Goal: Task Accomplishment & Management: Complete application form

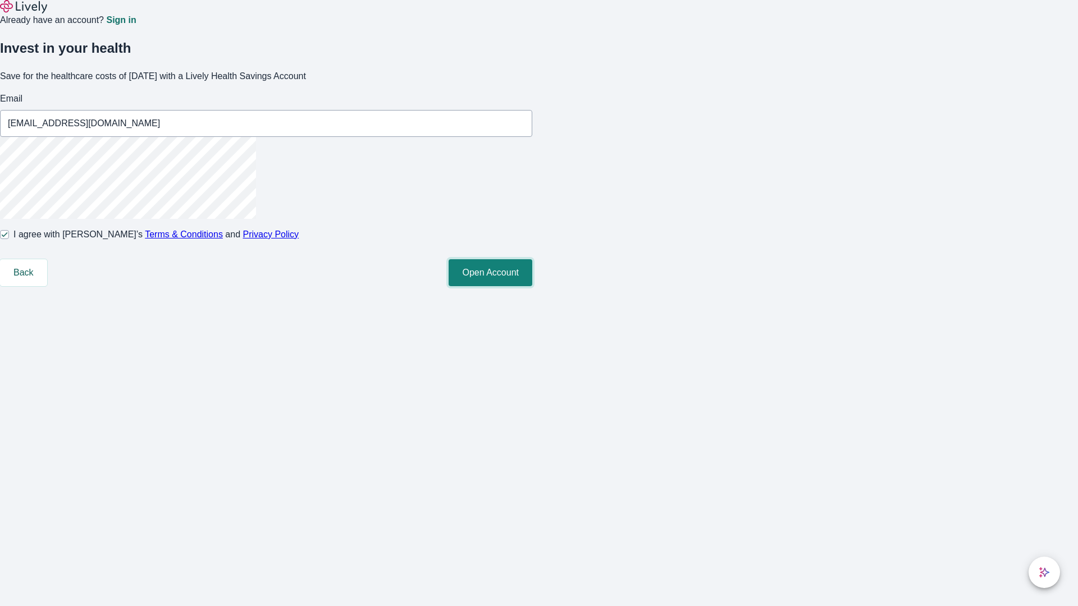
click at [532, 286] on button "Open Account" at bounding box center [490, 272] width 84 height 27
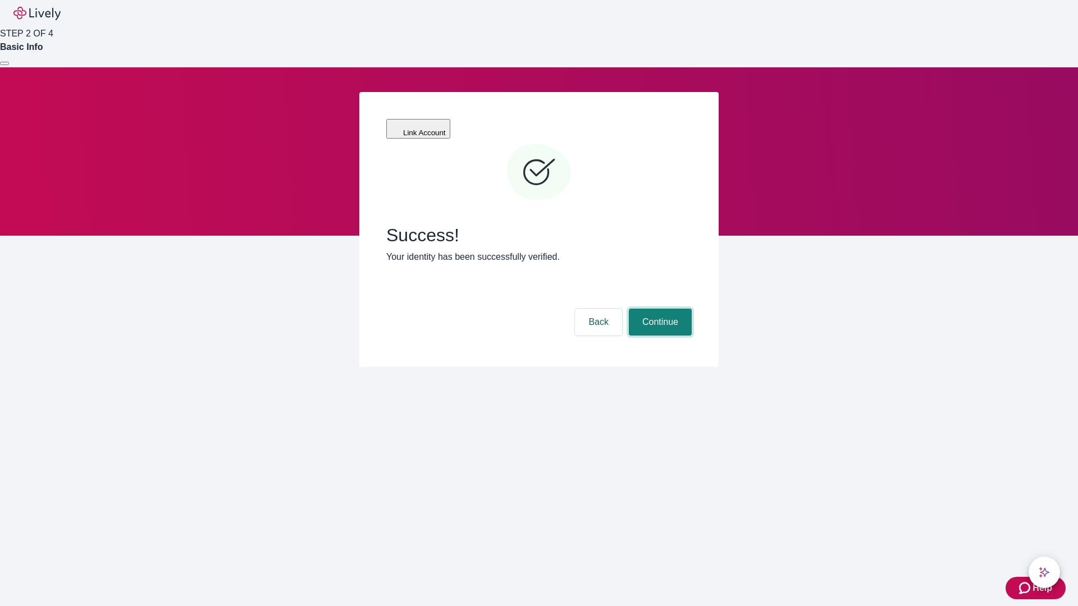
click at [658, 309] on button "Continue" at bounding box center [660, 322] width 63 height 27
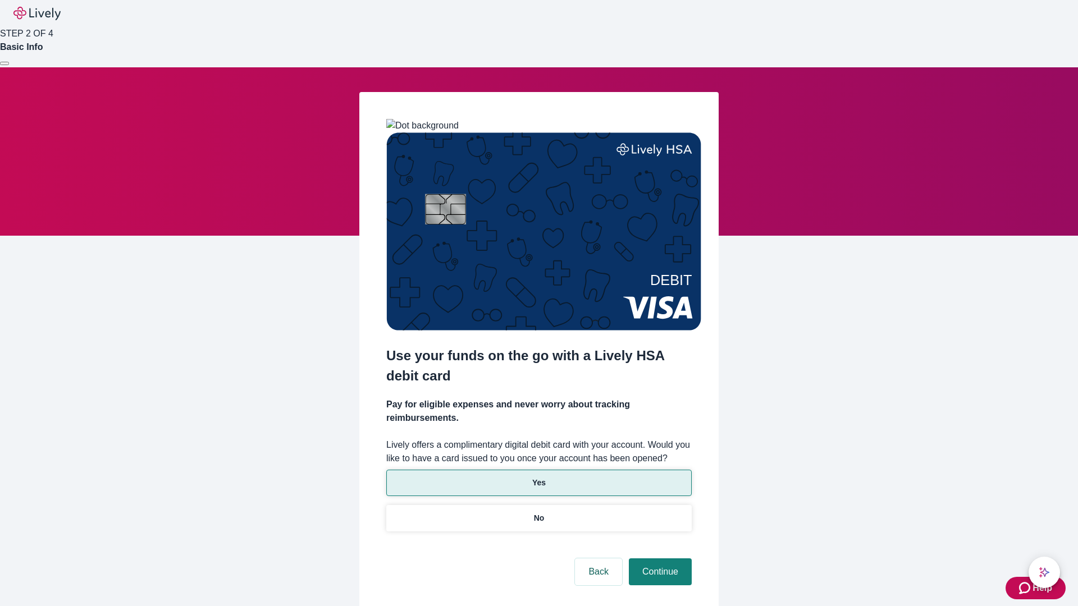
click at [538, 477] on p "Yes" at bounding box center [538, 483] width 13 height 12
click at [658, 558] on button "Continue" at bounding box center [660, 571] width 63 height 27
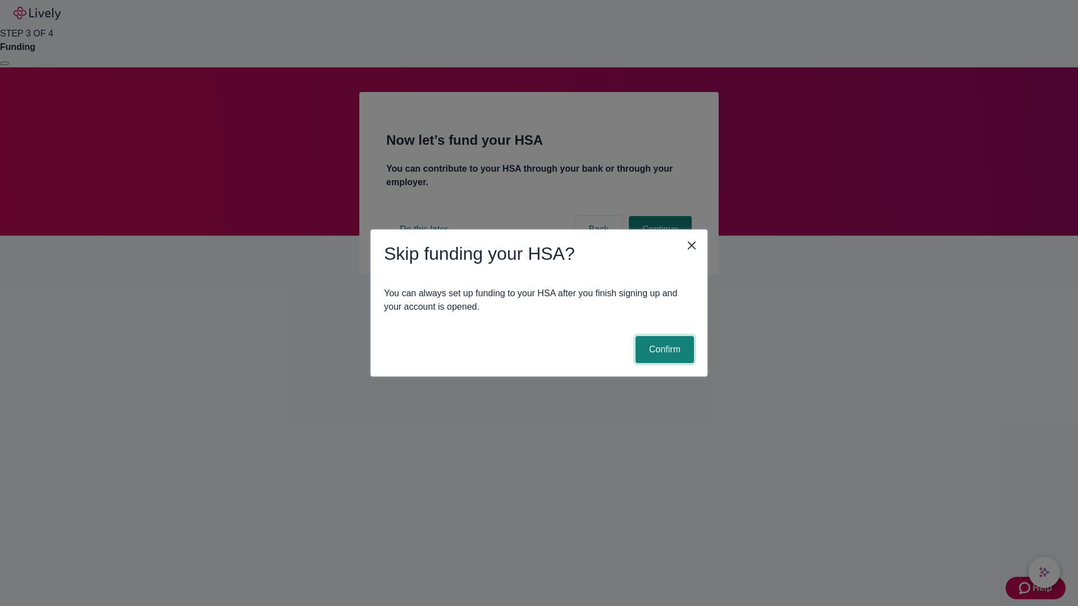
click at [663, 350] on button "Confirm" at bounding box center [664, 349] width 58 height 27
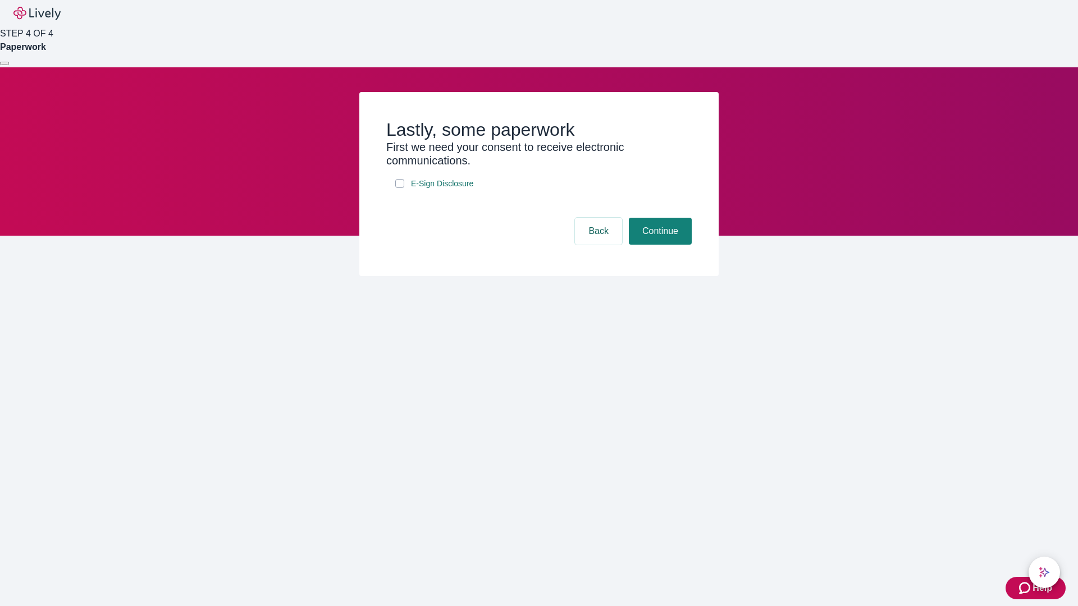
click at [400, 188] on input "E-Sign Disclosure" at bounding box center [399, 183] width 9 height 9
checkbox input "true"
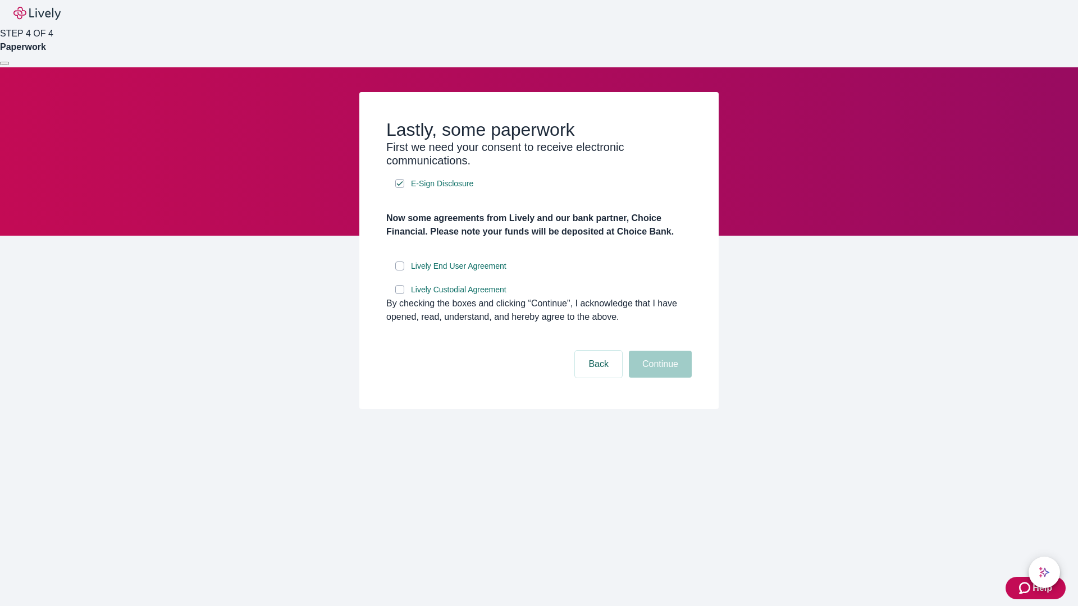
click at [400, 271] on input "Lively End User Agreement" at bounding box center [399, 266] width 9 height 9
checkbox input "true"
click at [400, 294] on input "Lively Custodial Agreement" at bounding box center [399, 289] width 9 height 9
checkbox input "true"
click at [658, 378] on button "Continue" at bounding box center [660, 364] width 63 height 27
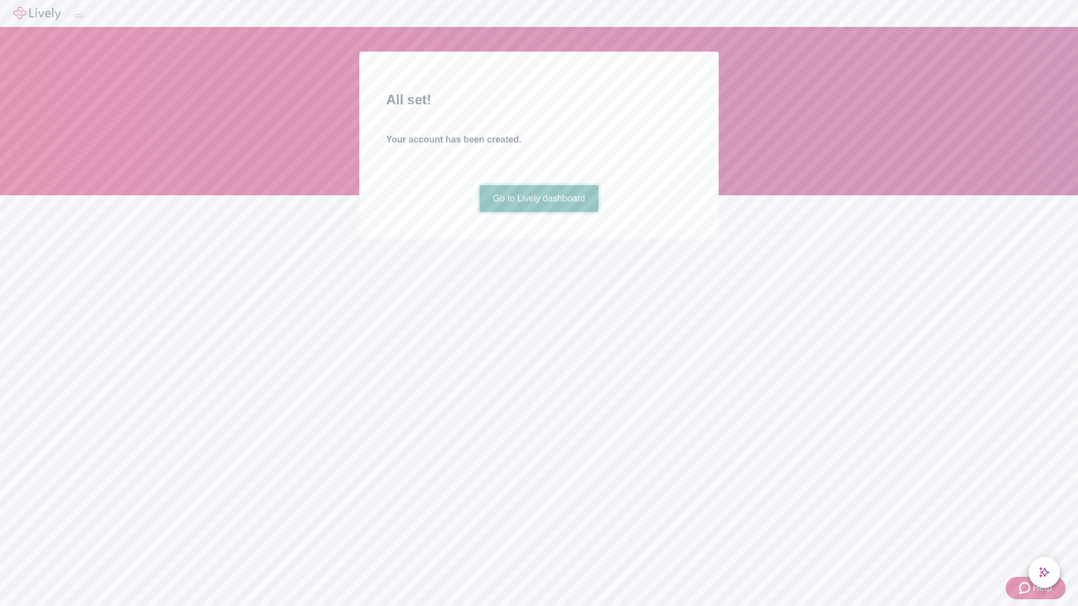
click at [538, 212] on link "Go to Lively dashboard" at bounding box center [539, 198] width 120 height 27
